Goal: Check status: Check status

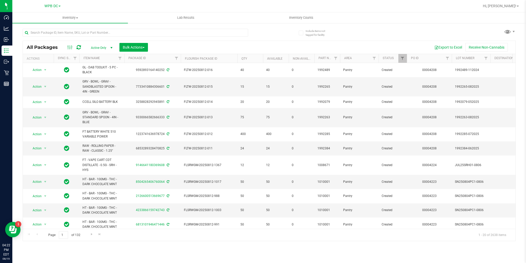
click at [76, 46] on icon at bounding box center [78, 47] width 4 height 5
click at [293, 17] on span "Inventory Counts" at bounding box center [301, 17] width 38 height 5
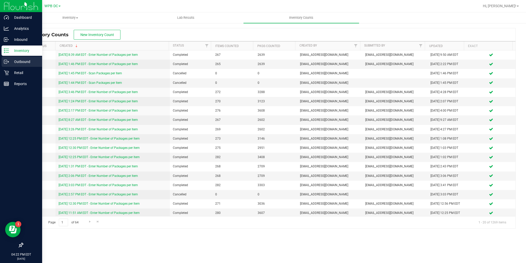
click at [13, 60] on p "Outbound" at bounding box center [24, 62] width 31 height 6
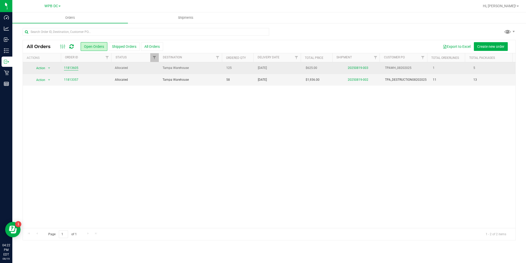
click at [69, 67] on link "11813605" at bounding box center [71, 67] width 14 height 5
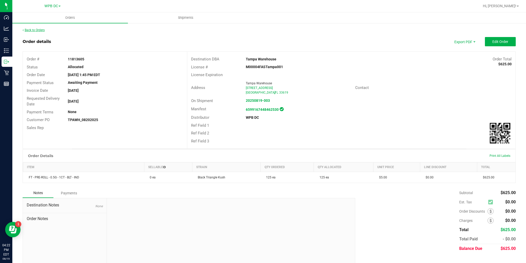
click at [38, 30] on link "Back to Orders" at bounding box center [34, 30] width 22 height 4
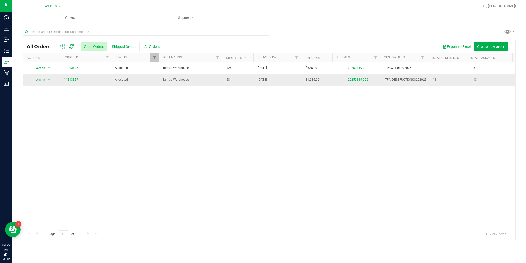
click at [65, 79] on link "11813357" at bounding box center [71, 79] width 14 height 5
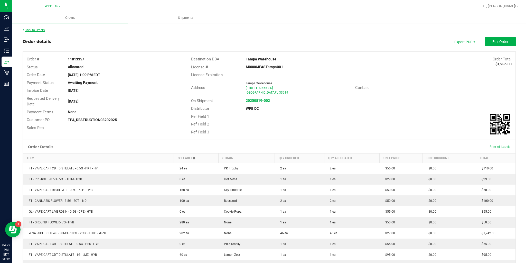
click at [40, 31] on link "Back to Orders" at bounding box center [34, 30] width 22 height 4
